Goal: Task Accomplishment & Management: Complete application form

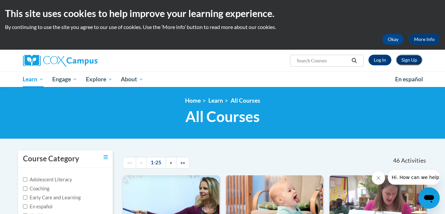
click at [412, 59] on link "Sign Up" at bounding box center [409, 60] width 26 height 11
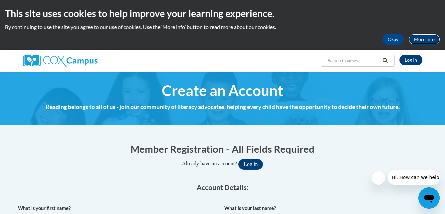
click at [421, 42] on link "More Info" at bounding box center [424, 39] width 31 height 11
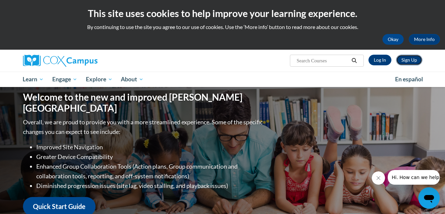
click at [405, 61] on link "Sign Up" at bounding box center [409, 60] width 26 height 11
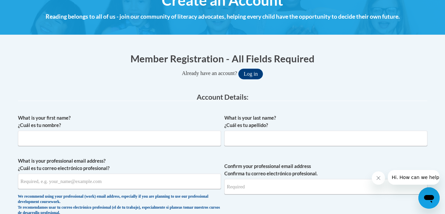
scroll to position [100, 0]
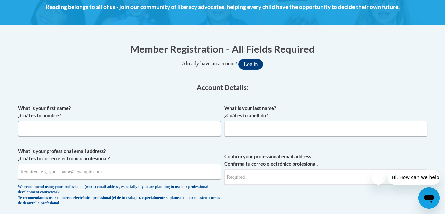
click at [68, 134] on input "What is your first name? ¿Cuál es tu nombre?" at bounding box center [119, 128] width 203 height 15
type input "Rhonda"
type input "Ramsey"
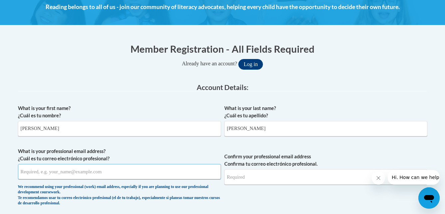
type input "rhead3110@gmail.com"
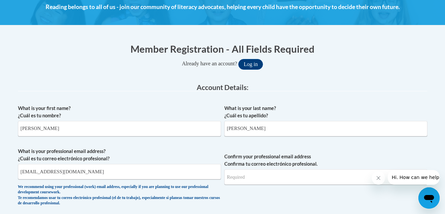
type input "rhead3110@gmail.com"
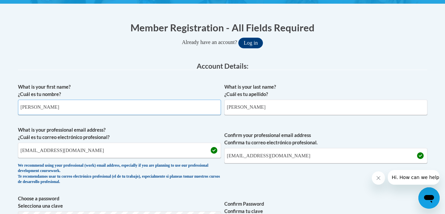
scroll to position [133, 0]
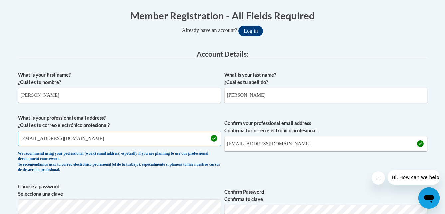
click at [80, 138] on input "rhead3110@gmail.com" at bounding box center [119, 137] width 203 height 15
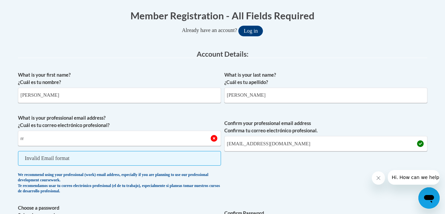
click at [125, 71] on label "What is your first name? ¿Cuál es tu nombre?" at bounding box center [119, 78] width 203 height 15
click at [125, 88] on input "Rhonda" at bounding box center [119, 95] width 203 height 15
click at [72, 154] on span "Invalid Email format" at bounding box center [119, 158] width 203 height 15
click at [72, 156] on span "Invalid Email format" at bounding box center [119, 158] width 203 height 15
click at [71, 158] on span "Invalid Email format" at bounding box center [119, 158] width 203 height 15
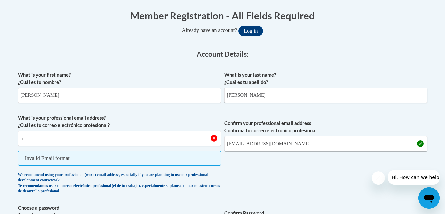
click at [65, 157] on span "Invalid Email format" at bounding box center [119, 158] width 203 height 15
drag, startPoint x: 80, startPoint y: 157, endPoint x: 54, endPoint y: 155, distance: 25.4
click at [54, 155] on span "Invalid Email format" at bounding box center [119, 158] width 203 height 15
drag, startPoint x: 54, startPoint y: 155, endPoint x: 29, endPoint y: 154, distance: 25.3
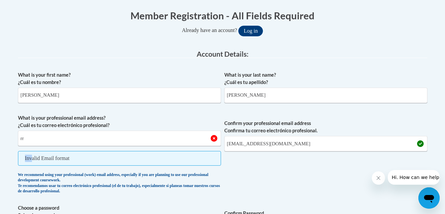
click at [26, 154] on span "Invalid Email format" at bounding box center [119, 158] width 203 height 15
click at [180, 136] on input "rr" at bounding box center [119, 137] width 203 height 15
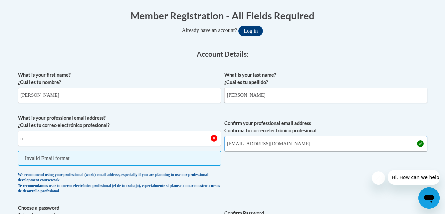
click at [295, 147] on input "rhead3110@gmail.com" at bounding box center [325, 143] width 203 height 15
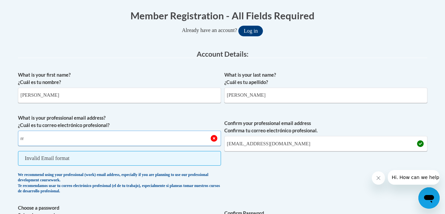
click at [41, 139] on input "rr" at bounding box center [119, 137] width 203 height 15
type input "rramsey@lccaa.net"
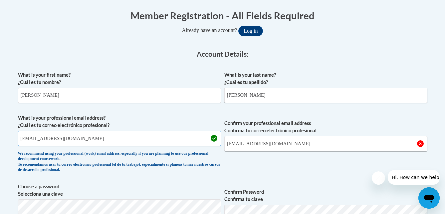
click at [82, 138] on input "rramsey@lccaa.net" at bounding box center [119, 137] width 203 height 15
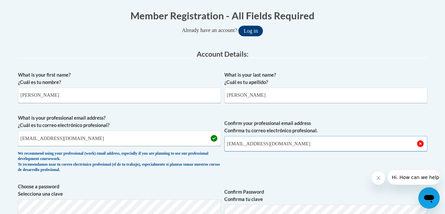
click at [290, 144] on input "rhead3110@gmail.com" at bounding box center [325, 143] width 203 height 15
drag, startPoint x: 290, startPoint y: 144, endPoint x: 167, endPoint y: 147, distance: 122.5
click at [167, 147] on span "What is your professional email address? ¿Cuál es tu correo electrónico profesi…" at bounding box center [222, 145] width 409 height 62
type input "rramsey@lccaa.net"
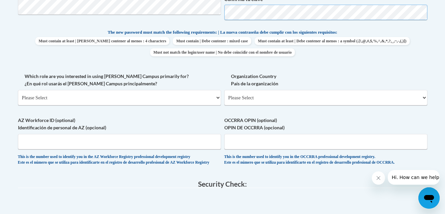
scroll to position [300, 0]
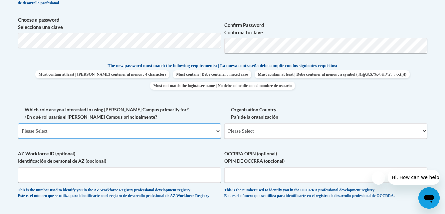
click at [219, 132] on select "Please Select College/University | Colegio/Universidad Community/Nonprofit Part…" at bounding box center [119, 130] width 203 height 15
select select "fbf2d438-af2f-41f8-98f1-81c410e29de3"
click at [18, 123] on select "Please Select College/University | Colegio/Universidad Community/Nonprofit Part…" at bounding box center [119, 130] width 203 height 15
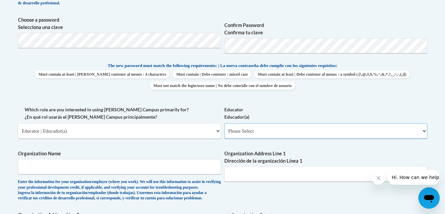
click at [425, 133] on select "Please Select Early Learning/Daycare Teacher/Family Home Care Provider | Maestr…" at bounding box center [325, 130] width 203 height 15
select select "67563ca1-16dc-4830-a7b3-94a34bed3689"
click at [224, 123] on select "Please Select Early Learning/Daycare Teacher/Family Home Care Provider | Maestr…" at bounding box center [325, 130] width 203 height 15
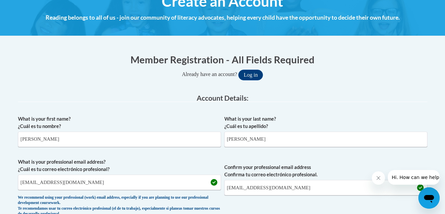
scroll to position [100, 0]
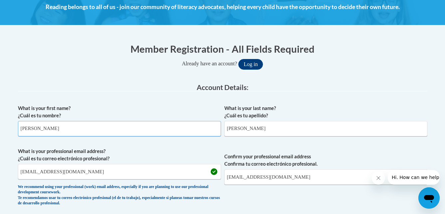
click at [80, 125] on input "Rhonda" at bounding box center [119, 128] width 203 height 15
type input "R"
click at [253, 131] on input "Ramsey" at bounding box center [325, 128] width 203 height 15
type input "R"
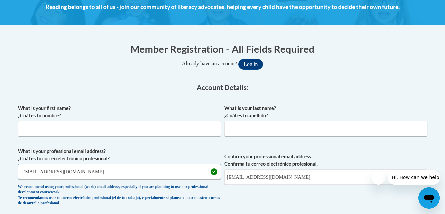
click at [71, 176] on input "rramsey@lccaa.net" at bounding box center [119, 171] width 203 height 15
type input "r"
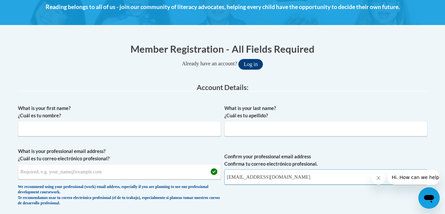
click at [269, 178] on input "rramsey@lccaa.net" at bounding box center [325, 176] width 203 height 15
type input "r"
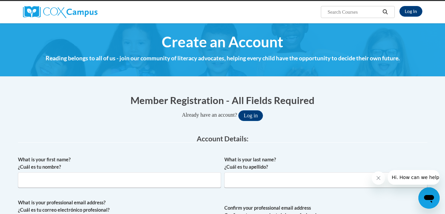
scroll to position [0, 0]
